Goal: Information Seeking & Learning: Learn about a topic

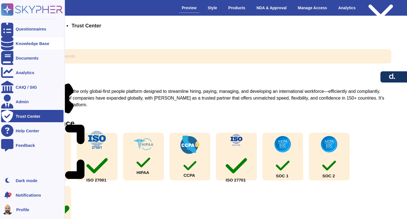
click at [24, 46] on div "Knowledge Base" at bounding box center [32, 43] width 62 height 12
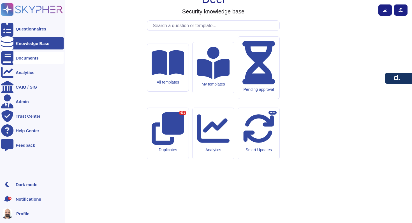
click at [25, 57] on div "Documents" at bounding box center [27, 58] width 23 height 4
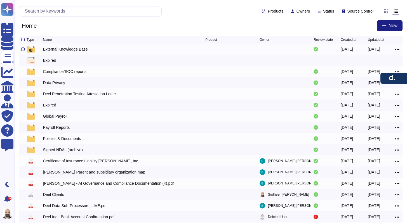
click at [68, 51] on div "External Knowledge Base" at bounding box center [65, 49] width 45 height 6
